Goal: Information Seeking & Learning: Check status

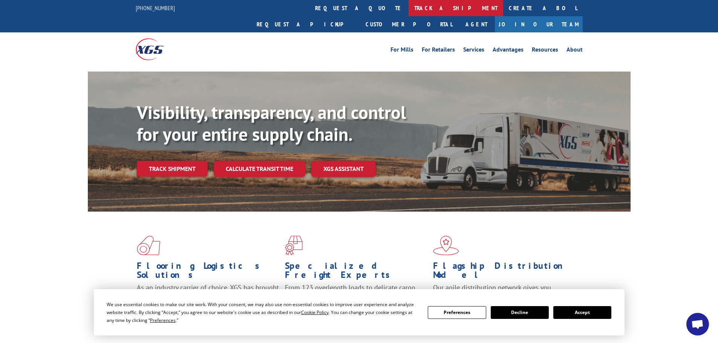
click at [409, 9] on link "track a shipment" at bounding box center [456, 8] width 95 height 16
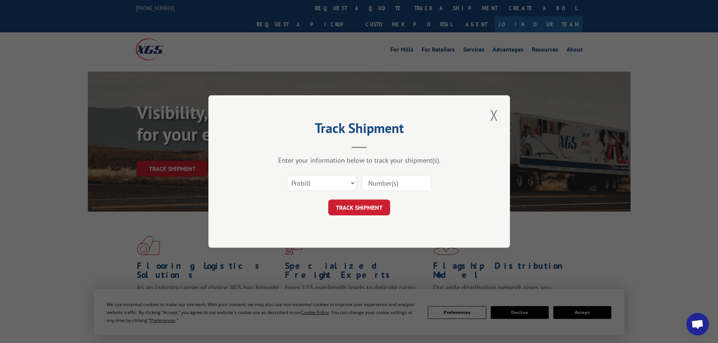
click at [378, 184] on input at bounding box center [396, 183] width 69 height 16
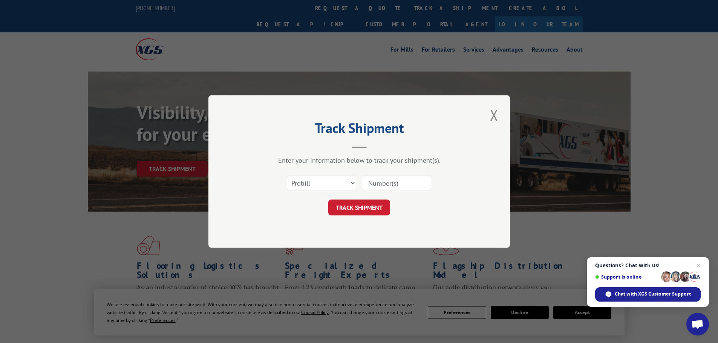
paste input "17153429"
type input "17153429"
click at [366, 205] on button "TRACK SHIPMENT" at bounding box center [359, 208] width 62 height 16
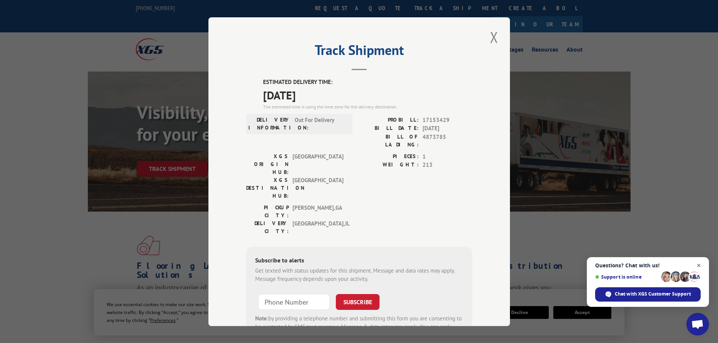
click at [699, 268] on span "Open chat" at bounding box center [698, 265] width 9 height 9
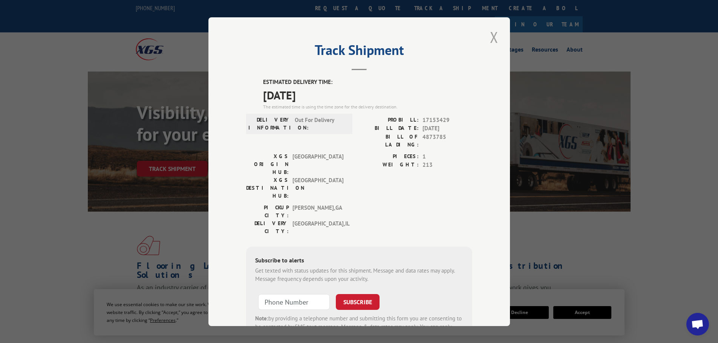
click at [493, 40] on button "Close modal" at bounding box center [494, 37] width 13 height 21
